Goal: Task Accomplishment & Management: Complete application form

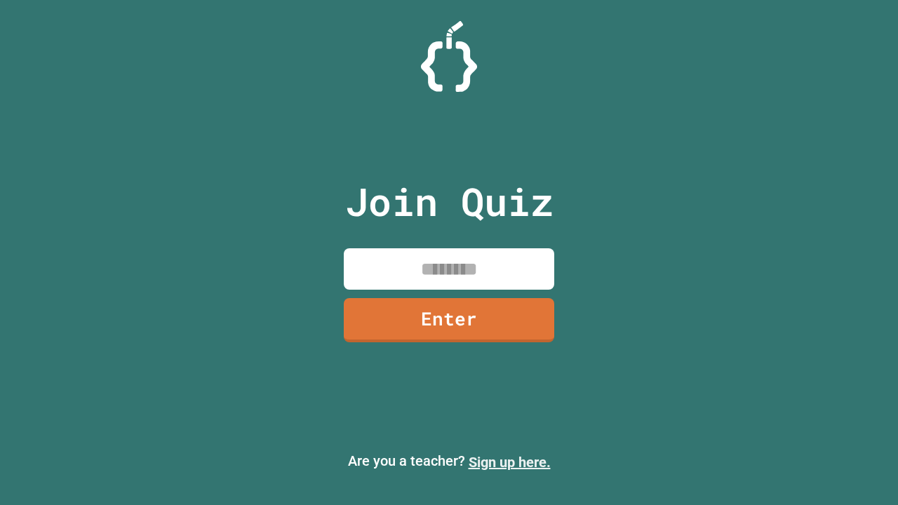
click at [509, 462] on link "Sign up here." at bounding box center [509, 462] width 82 height 17
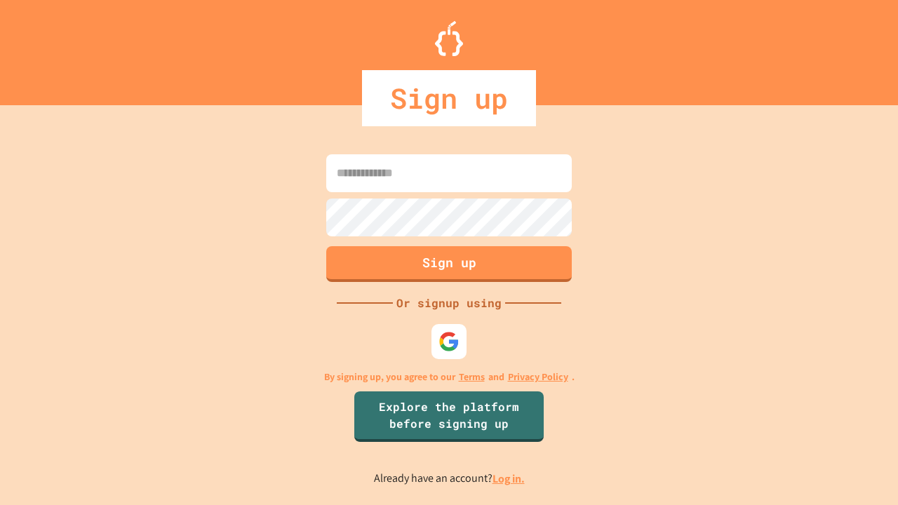
click at [509, 478] on link "Log in." at bounding box center [508, 478] width 32 height 15
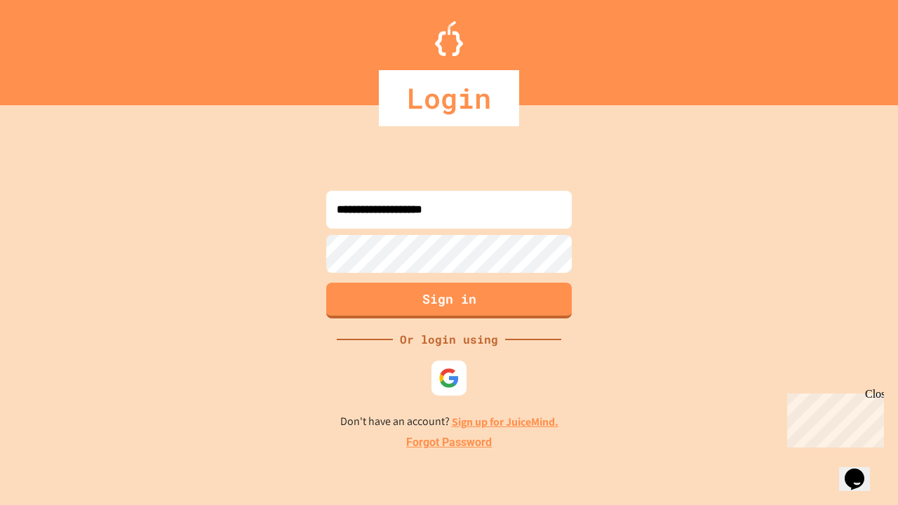
type input "**********"
